Goal: Transaction & Acquisition: Purchase product/service

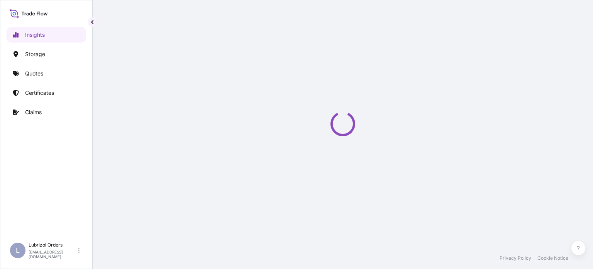
select select "2025"
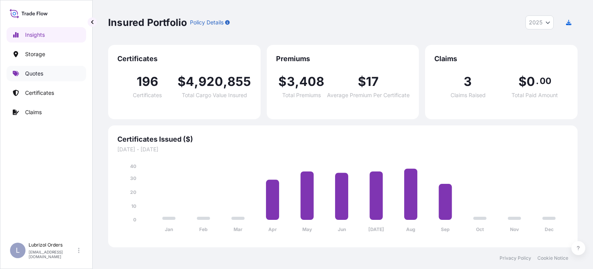
click at [28, 70] on p "Quotes" at bounding box center [34, 74] width 18 height 8
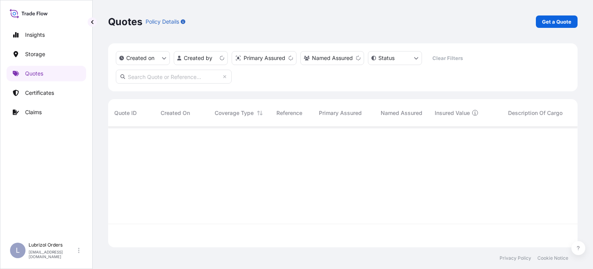
scroll to position [119, 464]
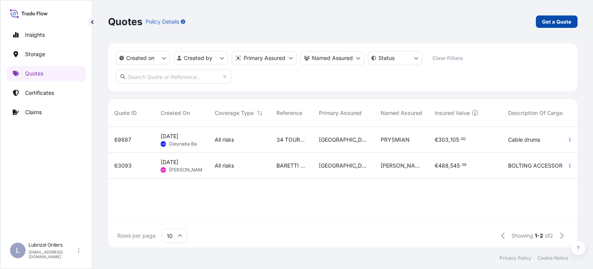
click at [567, 20] on p "Get a Quote" at bounding box center [556, 22] width 29 height 8
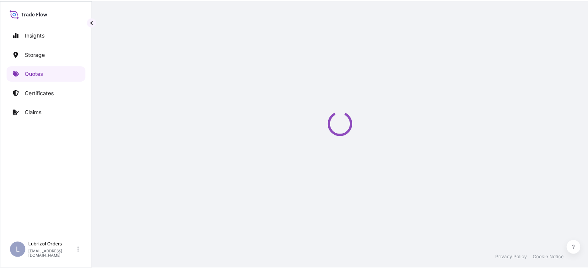
scroll to position [12, 0]
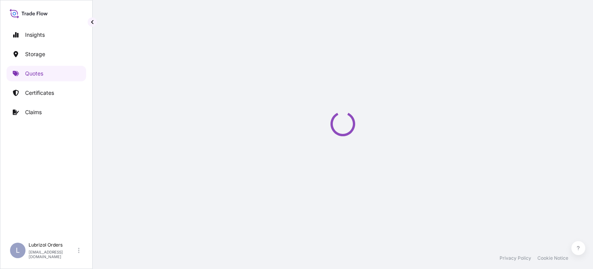
select select "Water"
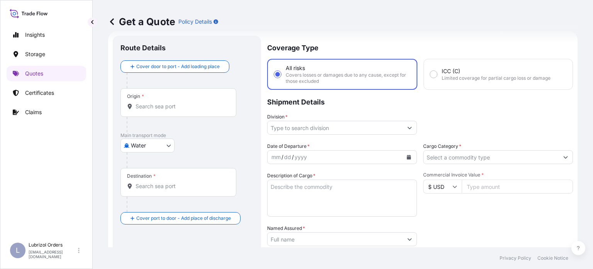
click at [163, 105] on input "Origin *" at bounding box center [181, 106] width 91 height 8
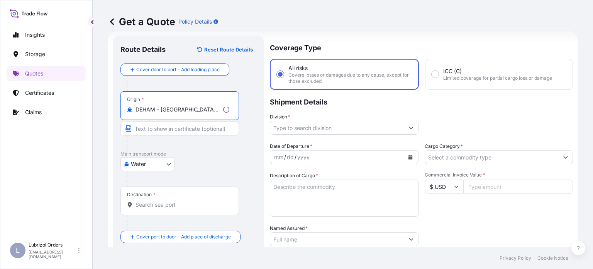
type input "DEHAM - [GEOGRAPHIC_DATA], [GEOGRAPHIC_DATA]"
click at [193, 199] on div "Destination *" at bounding box center [179, 200] width 116 height 29
click at [193, 201] on input "Destination *" at bounding box center [181, 205] width 91 height 8
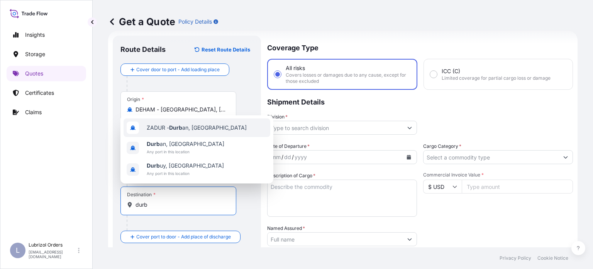
click at [204, 131] on span "ZADUR - Durb an, [GEOGRAPHIC_DATA]" at bounding box center [197, 128] width 100 height 8
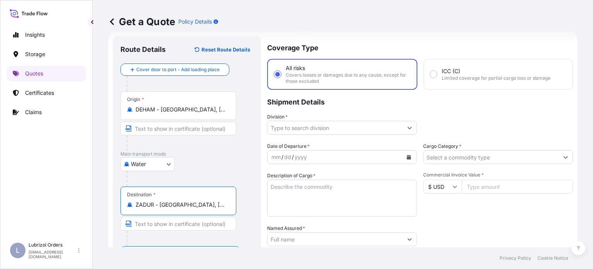
click at [225, 201] on input "ZADUR - [GEOGRAPHIC_DATA], [GEOGRAPHIC_DATA]" at bounding box center [181, 205] width 91 height 8
drag, startPoint x: 229, startPoint y: 203, endPoint x: 108, endPoint y: 201, distance: 120.6
click at [108, 201] on form "Route Details Reset Route Details Cover door to port - Add loading place Place …" at bounding box center [343, 213] width 470 height 365
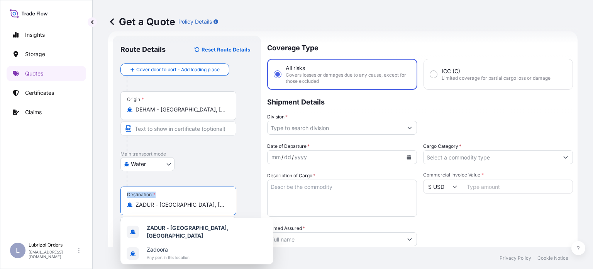
click at [223, 207] on input "ZADUR - [GEOGRAPHIC_DATA], [GEOGRAPHIC_DATA]" at bounding box center [181, 205] width 91 height 8
drag, startPoint x: 210, startPoint y: 206, endPoint x: 204, endPoint y: 206, distance: 6.2
click at [204, 206] on input "ZADUR - [GEOGRAPHIC_DATA], [GEOGRAPHIC_DATA]" at bounding box center [181, 205] width 91 height 8
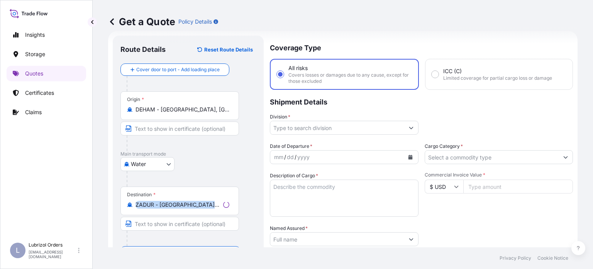
drag, startPoint x: 220, startPoint y: 205, endPoint x: 141, endPoint y: 201, distance: 79.3
click at [141, 201] on div "ZADUR - [GEOGRAPHIC_DATA], [GEOGRAPHIC_DATA]" at bounding box center [179, 205] width 105 height 8
drag, startPoint x: 226, startPoint y: 201, endPoint x: 107, endPoint y: 204, distance: 119.4
click at [107, 204] on div "Get a Quote Policy Details Route Details Reset Route Details Cover door to port…" at bounding box center [343, 123] width 501 height 247
click at [219, 204] on input "ZADUR - [GEOGRAPHIC_DATA], [GEOGRAPHIC_DATA]" at bounding box center [181, 205] width 91 height 8
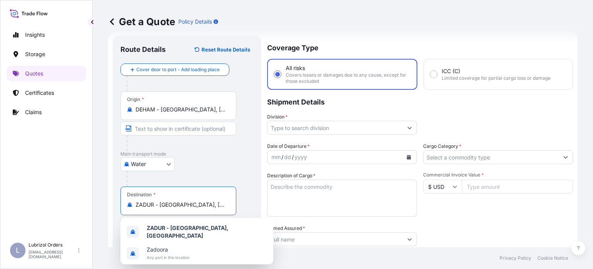
drag, startPoint x: 210, startPoint y: 204, endPoint x: 138, endPoint y: 207, distance: 72.7
click at [138, 207] on input "ZADUR - [GEOGRAPHIC_DATA], [GEOGRAPHIC_DATA]" at bounding box center [181, 205] width 91 height 8
type input "Z"
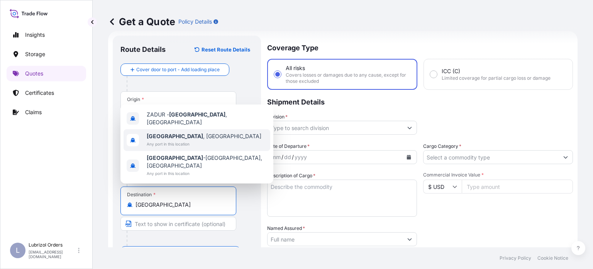
click at [174, 140] on span "[GEOGRAPHIC_DATA] , [GEOGRAPHIC_DATA]" at bounding box center [204, 136] width 115 height 8
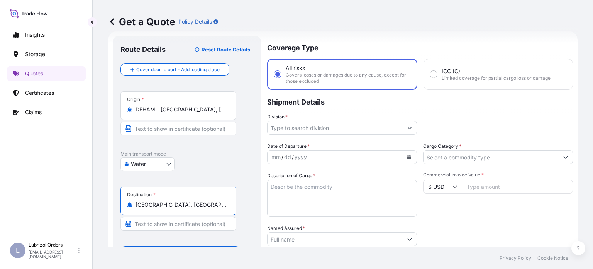
type input "[GEOGRAPHIC_DATA], [GEOGRAPHIC_DATA]"
click at [329, 130] on input "Division *" at bounding box center [335, 128] width 135 height 14
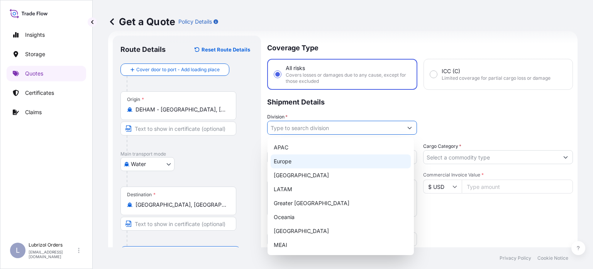
click at [282, 163] on div "Europe" at bounding box center [341, 161] width 140 height 14
type input "Europe"
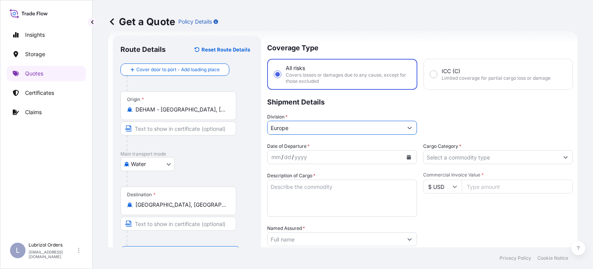
click at [407, 155] on icon "Calendar" at bounding box center [409, 157] width 4 height 5
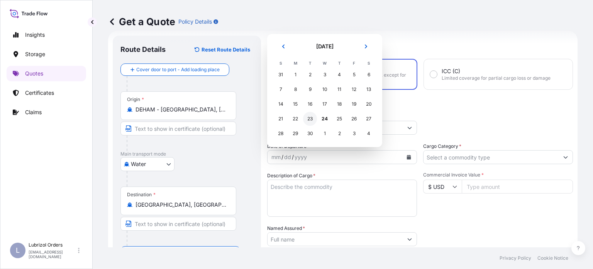
click at [315, 119] on div "23" at bounding box center [310, 119] width 14 height 14
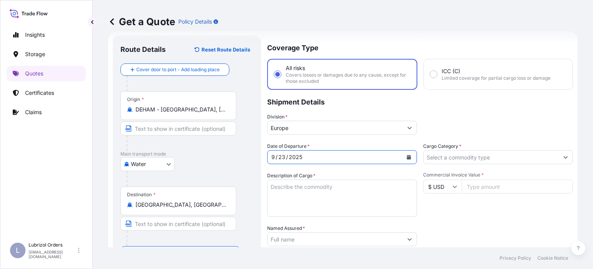
click at [313, 190] on textarea "Description of Cargo *" at bounding box center [342, 197] width 150 height 37
click at [481, 155] on input "Cargo Category *" at bounding box center [491, 157] width 135 height 14
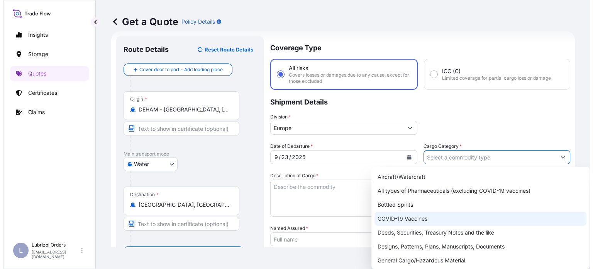
scroll to position [39, 0]
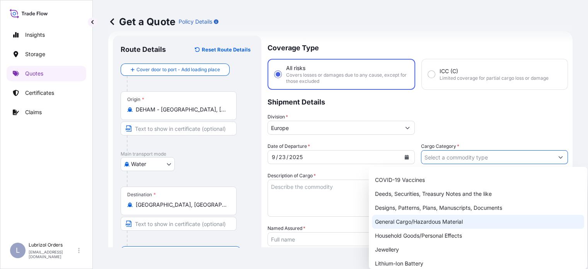
click at [447, 225] on div "General Cargo/Hazardous Material" at bounding box center [478, 221] width 212 height 14
type input "General Cargo/Hazardous Material"
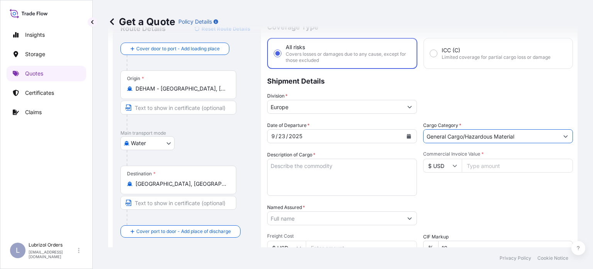
scroll to position [51, 0]
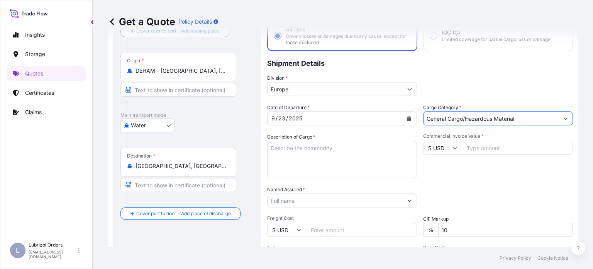
click at [369, 196] on input "Named Assured *" at bounding box center [335, 200] width 135 height 14
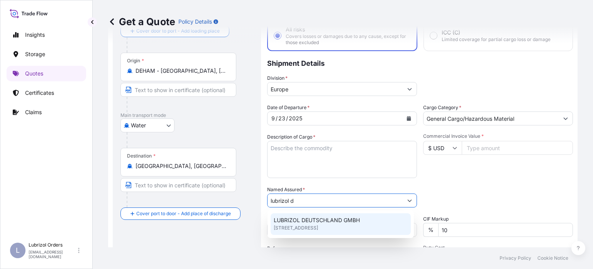
click at [334, 220] on span "LUBRIZOL DEUTSCHLAND GMBH" at bounding box center [317, 220] width 86 height 8
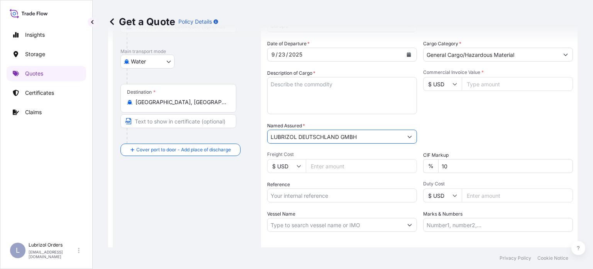
scroll to position [128, 0]
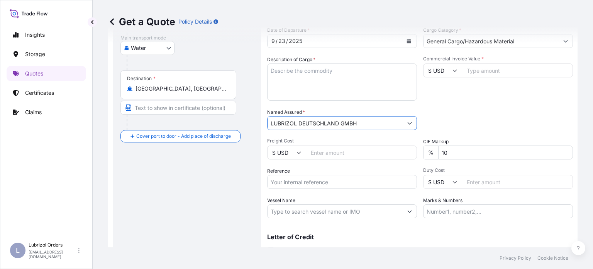
type input "LUBRIZOL DEUTSCHLAND GMBH"
click at [337, 182] on input "Reference" at bounding box center [342, 182] width 150 height 14
paste input "1155540697"
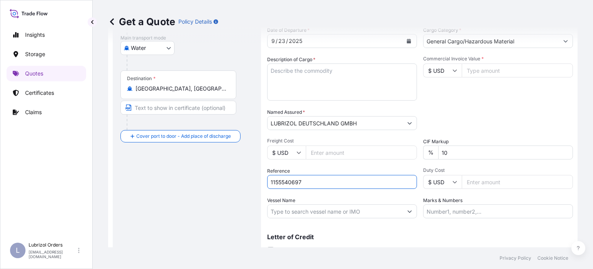
type input "1155540697"
click at [455, 70] on input "$ USD" at bounding box center [442, 70] width 39 height 14
click at [440, 96] on div "€ EUR" at bounding box center [439, 91] width 32 height 15
type input "€ EUR"
click at [484, 71] on input "Commercial Invoice Value *" at bounding box center [517, 70] width 111 height 14
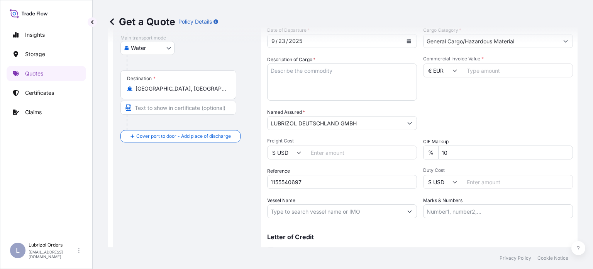
paste input "11305.42"
type input "11305.42"
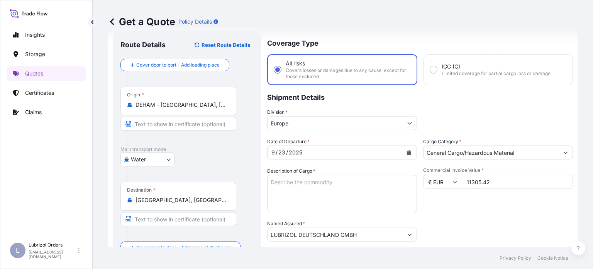
scroll to position [0, 0]
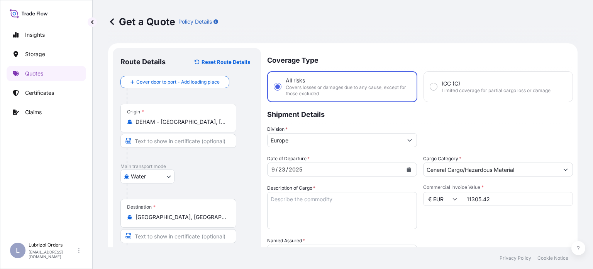
click at [565, 103] on p "Shipment Details" at bounding box center [420, 113] width 306 height 23
click at [306, 206] on textarea "Description of Cargo *" at bounding box center [342, 210] width 150 height 37
paste textarea "LUBRIZOL® 5408B, STD BLACK & YELLOW"
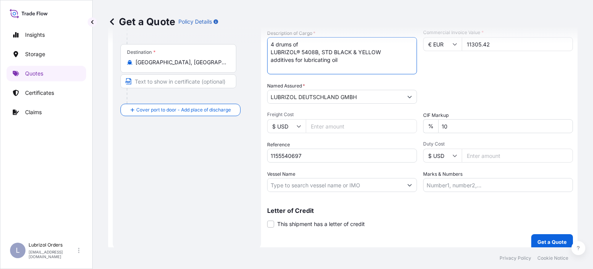
scroll to position [161, 0]
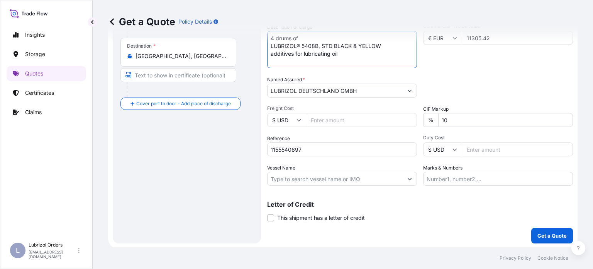
type textarea "4 drums of LUBRIZOL® 5408B, STD BLACK & YELLOW additives for lubricating oil"
click at [541, 236] on p "Get a Quote" at bounding box center [552, 235] width 29 height 8
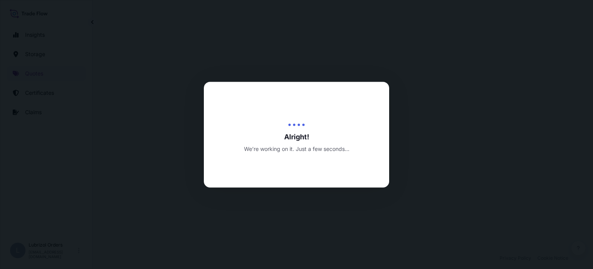
select select "Water"
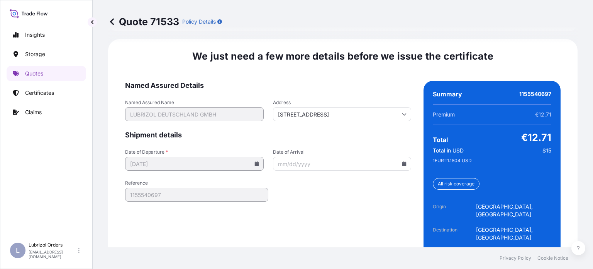
scroll to position [1215, 0]
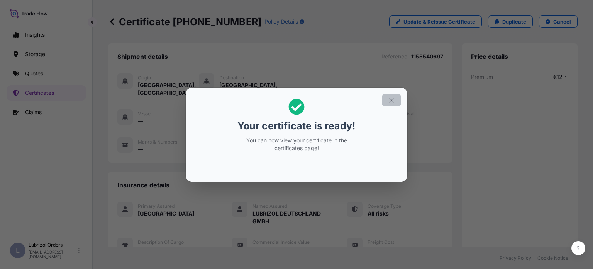
click at [391, 100] on icon "button" at bounding box center [391, 100] width 7 height 7
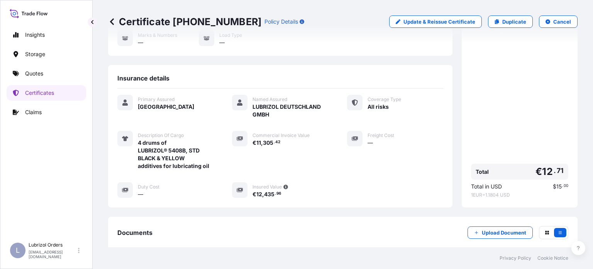
scroll to position [185, 0]
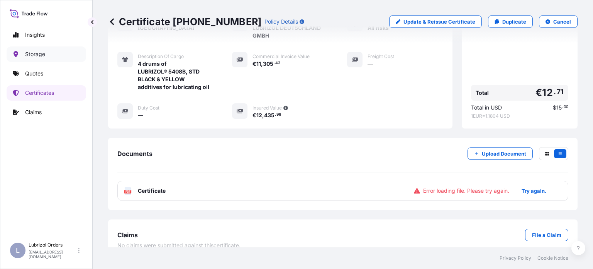
click at [43, 48] on link "Storage" at bounding box center [47, 53] width 80 height 15
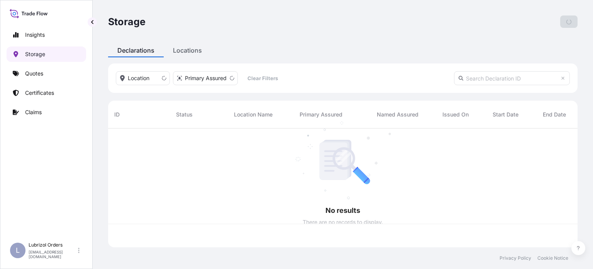
scroll to position [117, 464]
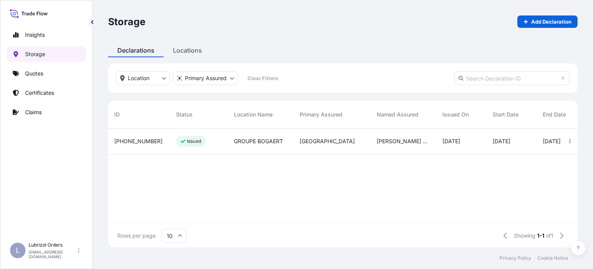
click at [43, 58] on link "Storage" at bounding box center [47, 53] width 80 height 15
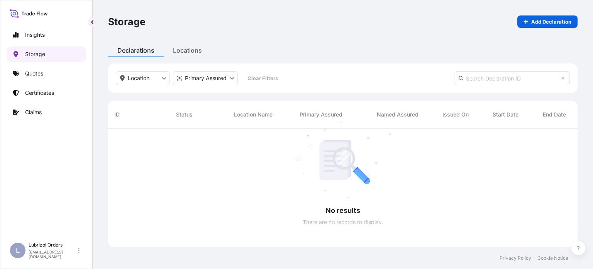
scroll to position [117, 464]
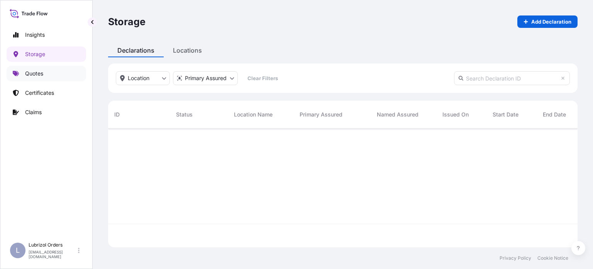
click at [37, 77] on link "Quotes" at bounding box center [47, 73] width 80 height 15
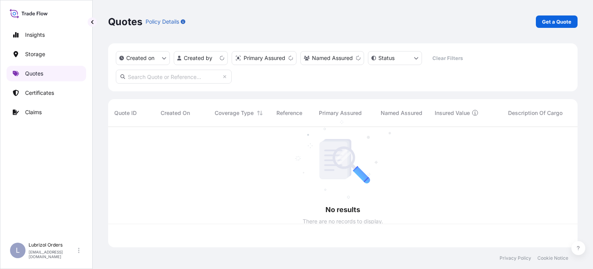
scroll to position [119, 464]
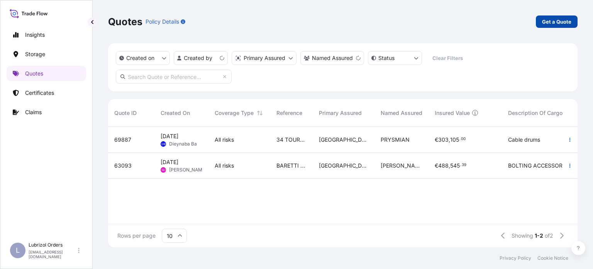
click at [553, 17] on link "Get a Quote" at bounding box center [557, 21] width 42 height 12
select select "Water"
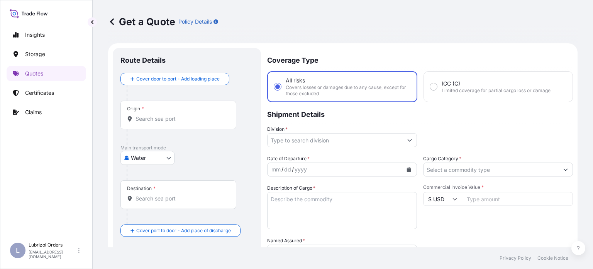
scroll to position [12, 0]
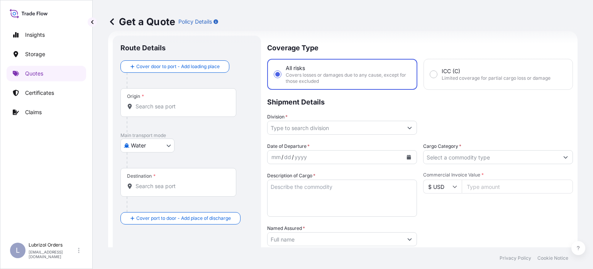
click at [453, 189] on input "$ USD" at bounding box center [442, 186] width 39 height 14
click at [434, 207] on div "€ EUR" at bounding box center [439, 207] width 32 height 15
type input "€ EUR"
click at [498, 187] on input "Commercial Invoice Value *" at bounding box center [517, 186] width 111 height 14
paste input "9104.43"
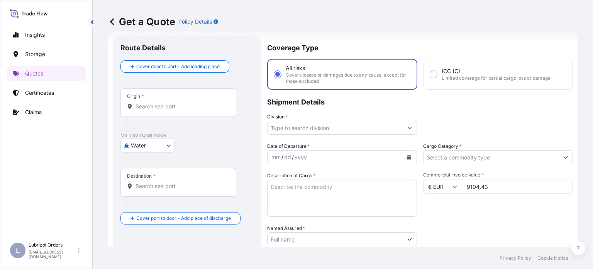
type input "9104.43"
click at [473, 215] on div "Commercial Invoice Value * € EUR 9104.43" at bounding box center [498, 194] width 150 height 45
click at [565, 205] on div "Commercial Invoice Value * € EUR 9104.43" at bounding box center [498, 194] width 150 height 45
click at [355, 192] on textarea "Description of Cargo *" at bounding box center [342, 197] width 150 height 37
paste textarea "LUBRIZOL® 539M, COATED DRUM"
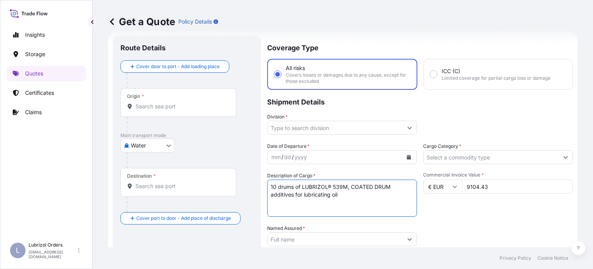
type textarea "10 drums of LUBRIZOL® 539M, COATED DRUM additives for lubricating oil"
click at [362, 124] on input "Division *" at bounding box center [335, 128] width 135 height 14
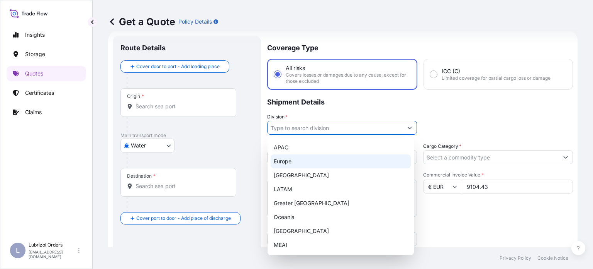
click at [292, 163] on div "Europe" at bounding box center [341, 161] width 140 height 14
type input "Europe"
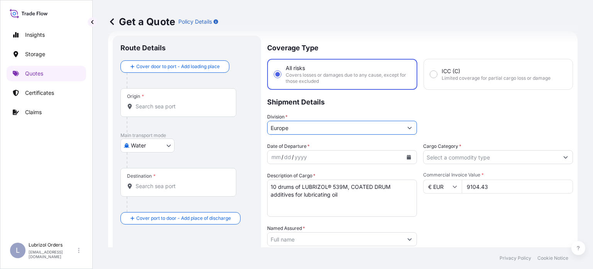
click at [407, 156] on icon "Calendar" at bounding box center [409, 157] width 4 height 5
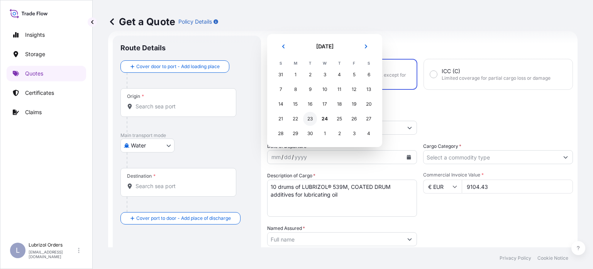
click at [312, 118] on div "23" at bounding box center [310, 119] width 14 height 14
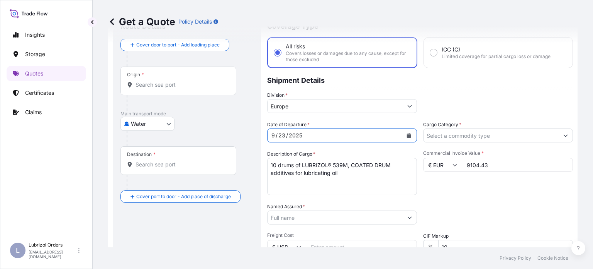
scroll to position [51, 0]
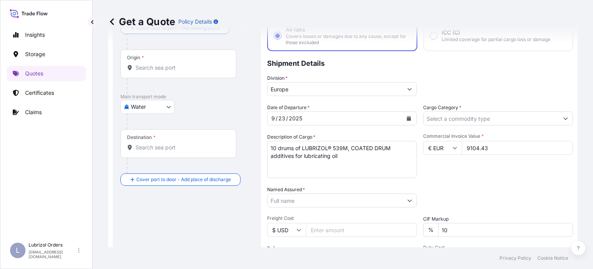
click at [547, 179] on div "Date of Departure * [DATE] Cargo Category * Description of Cargo * 10 drums of …" at bounding box center [420, 200] width 306 height 192
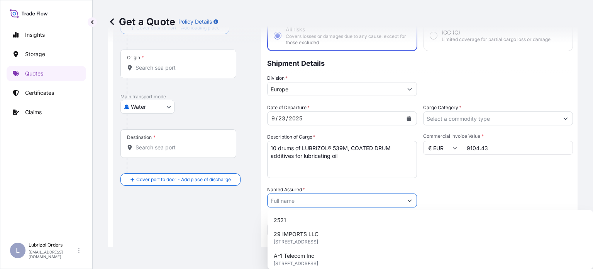
click at [354, 202] on input "Named Assured *" at bounding box center [335, 200] width 135 height 14
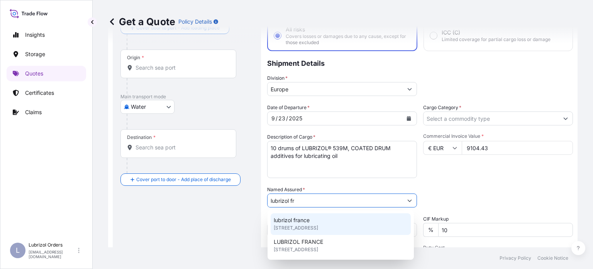
click at [336, 221] on div "lubrizol [GEOGRAPHIC_DATA] [STREET_ADDRESS]" at bounding box center [341, 224] width 140 height 22
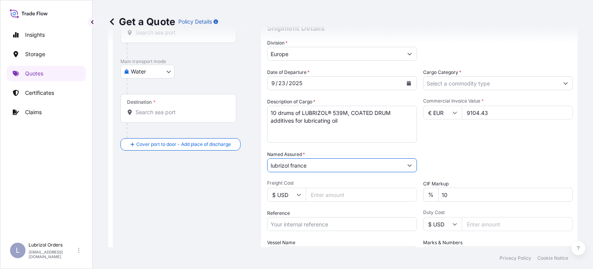
scroll to position [128, 0]
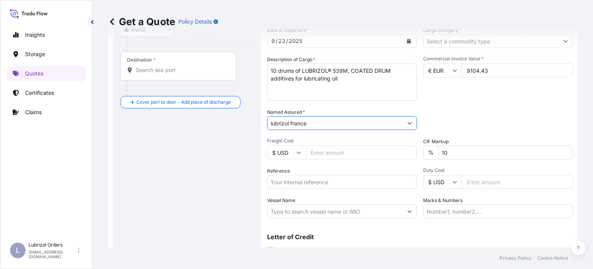
type input "lubrizol france"
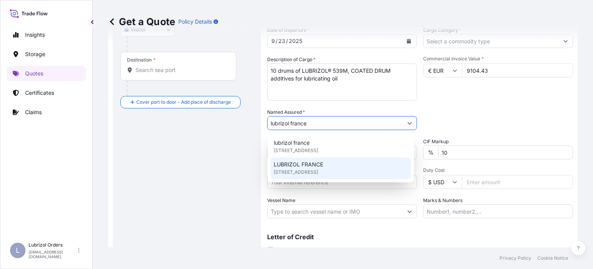
click at [360, 203] on div "Vessel Name" at bounding box center [342, 207] width 150 height 22
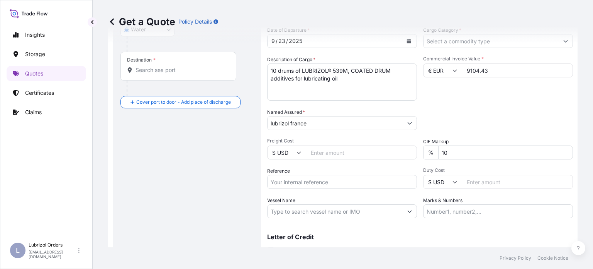
click at [345, 181] on input "Reference" at bounding box center [342, 182] width 150 height 14
paste input "1155541067"
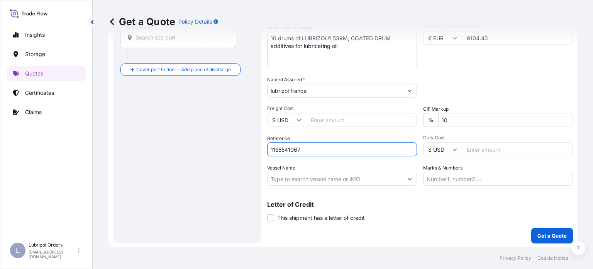
scroll to position [0, 0]
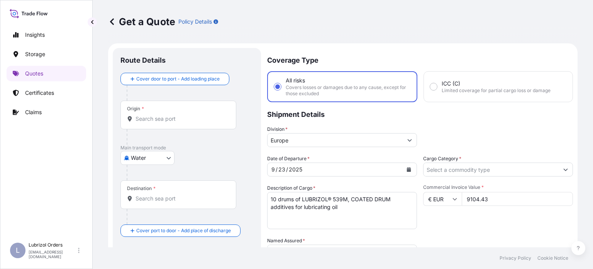
type input "1155541067"
click at [196, 124] on div "Origin *" at bounding box center [179, 114] width 116 height 29
click at [196, 122] on input "Origin *" at bounding box center [181, 119] width 91 height 8
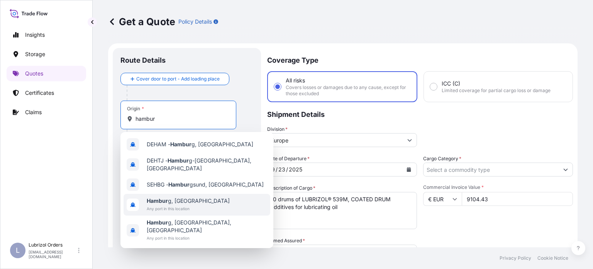
click at [211, 200] on div "[GEOGRAPHIC_DATA], [GEOGRAPHIC_DATA] Any port in this location" at bounding box center [197, 205] width 147 height 22
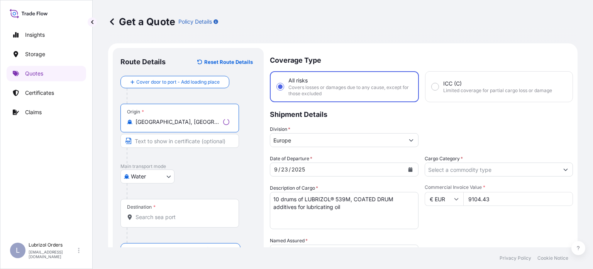
type input "[GEOGRAPHIC_DATA], [GEOGRAPHIC_DATA]"
click at [171, 215] on input "Destination *" at bounding box center [183, 217] width 94 height 8
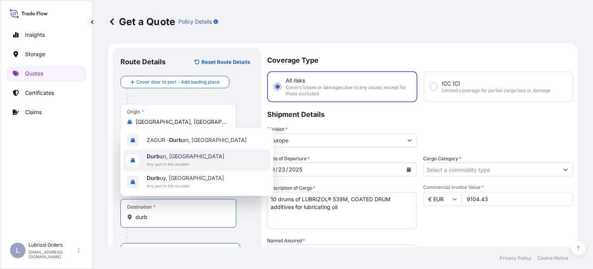
click at [204, 161] on div "Durb an, [GEOGRAPHIC_DATA] Any port in this location" at bounding box center [197, 160] width 147 height 22
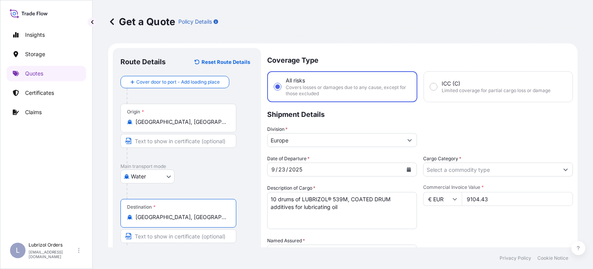
type input "[GEOGRAPHIC_DATA], [GEOGRAPHIC_DATA]"
drag, startPoint x: 196, startPoint y: 112, endPoint x: 134, endPoint y: 108, distance: 62.4
click at [134, 108] on div "Origin * [GEOGRAPHIC_DATA], [GEOGRAPHIC_DATA]" at bounding box center [179, 118] width 116 height 29
click at [215, 122] on input "[GEOGRAPHIC_DATA], [GEOGRAPHIC_DATA]" at bounding box center [181, 122] width 91 height 8
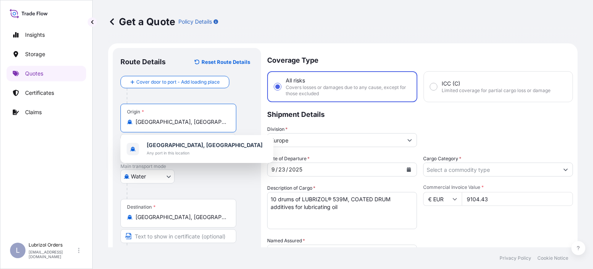
drag, startPoint x: 192, startPoint y: 120, endPoint x: 110, endPoint y: 120, distance: 82.3
click at [110, 120] on form "Route Details Reset Route Details Cover door to port - Add loading place Place …" at bounding box center [343, 225] width 470 height 365
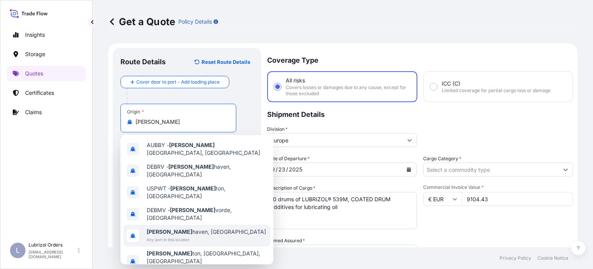
click at [196, 235] on span "Any port in this location" at bounding box center [206, 239] width 119 height 8
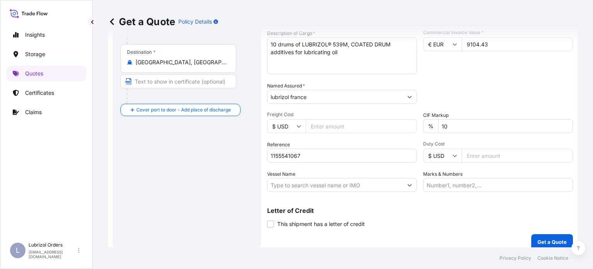
scroll to position [161, 0]
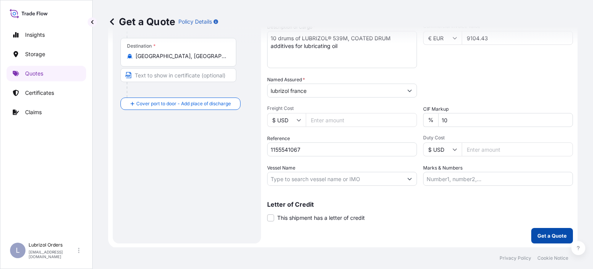
type input "[GEOGRAPHIC_DATA], [GEOGRAPHIC_DATA]"
click at [539, 236] on p "Get a Quote" at bounding box center [552, 235] width 29 height 8
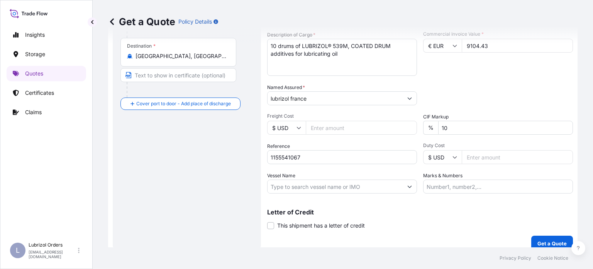
scroll to position [168, 0]
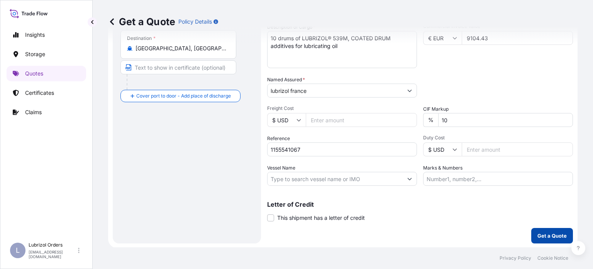
click at [546, 232] on p "Get a Quote" at bounding box center [552, 235] width 29 height 8
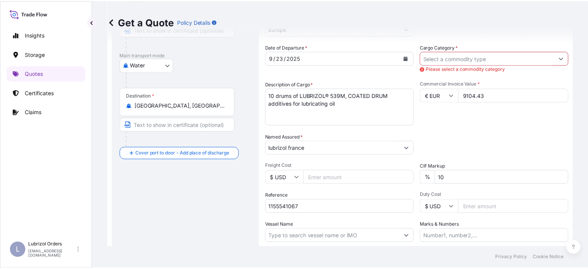
scroll to position [14, 0]
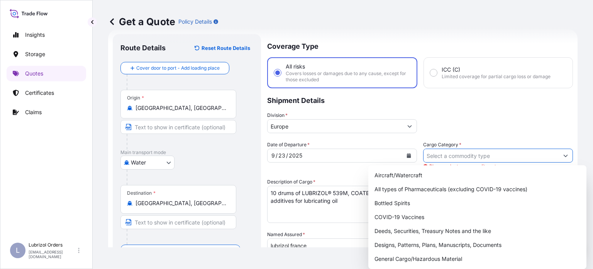
click at [507, 157] on input "Cargo Category *" at bounding box center [491, 155] width 135 height 14
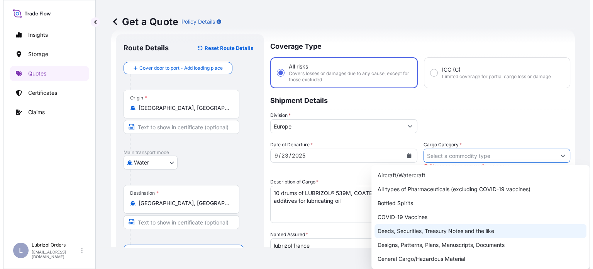
scroll to position [39, 0]
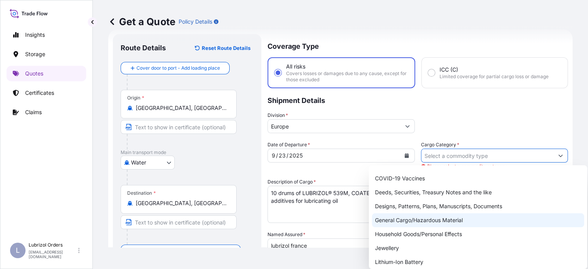
click at [423, 218] on div "General Cargo/Hazardous Material" at bounding box center [478, 220] width 212 height 14
type input "General Cargo/Hazardous Material"
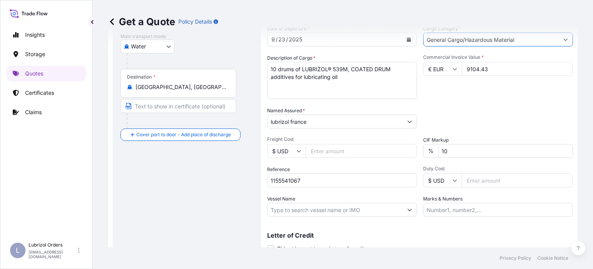
scroll to position [161, 0]
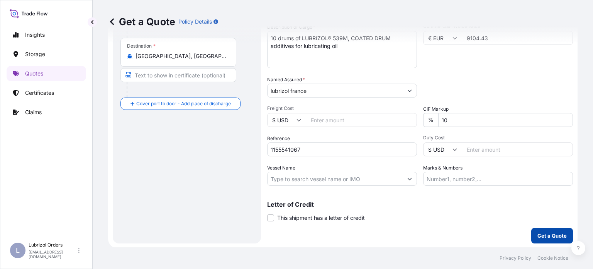
click at [544, 236] on p "Get a Quote" at bounding box center [552, 235] width 29 height 8
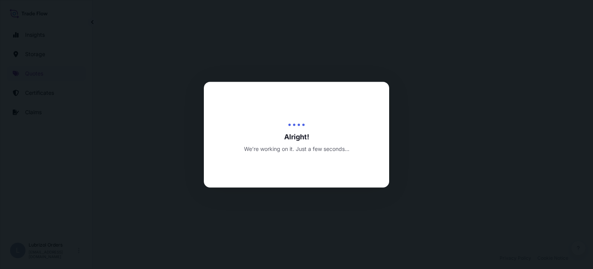
select select "Water"
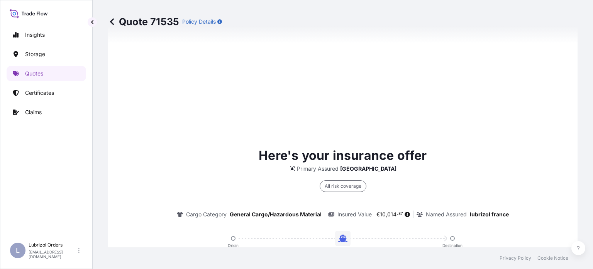
scroll to position [609, 0]
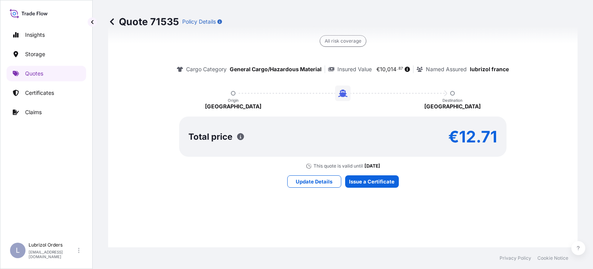
click at [372, 186] on div "Here's your insurance offer Primary Assured France All risk coverage Cargo Cate…" at bounding box center [343, 93] width 448 height 551
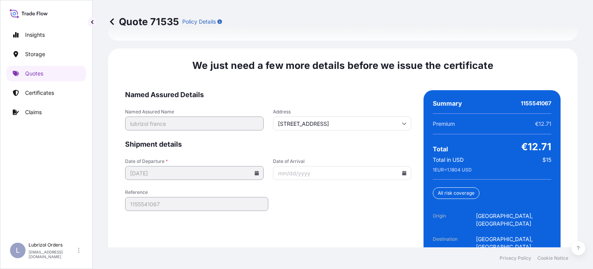
scroll to position [1215, 0]
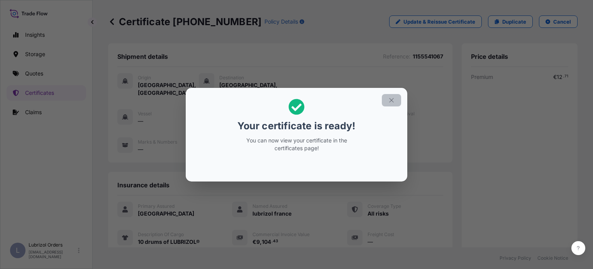
click at [393, 100] on icon "button" at bounding box center [391, 100] width 7 height 7
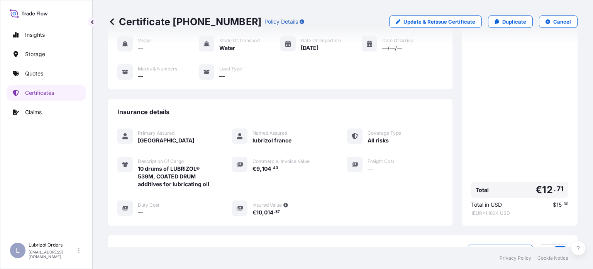
scroll to position [178, 0]
